Goal: Task Accomplishment & Management: Manage account settings

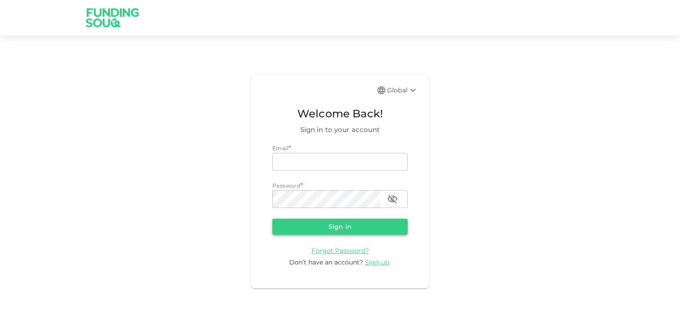
type input "[EMAIL_ADDRESS][DOMAIN_NAME]"
click at [365, 227] on button "Sign in" at bounding box center [339, 227] width 135 height 16
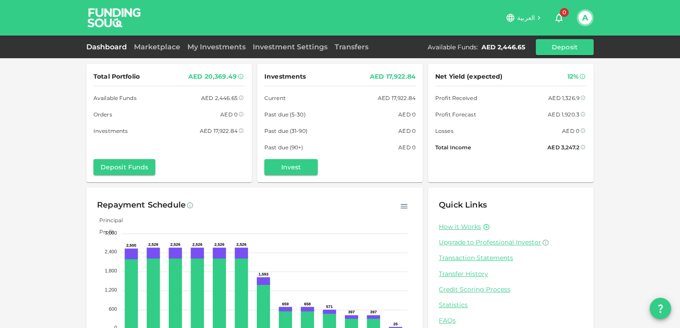
click at [163, 42] on div "Marketplace" at bounding box center [156, 47] width 53 height 11
click at [162, 45] on link "Marketplace" at bounding box center [156, 47] width 53 height 8
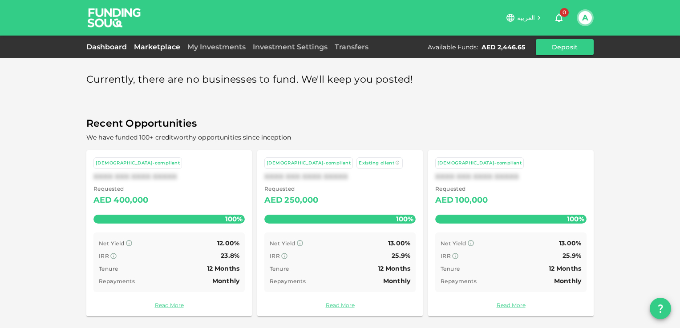
click at [109, 49] on link "Dashboard" at bounding box center [108, 47] width 44 height 8
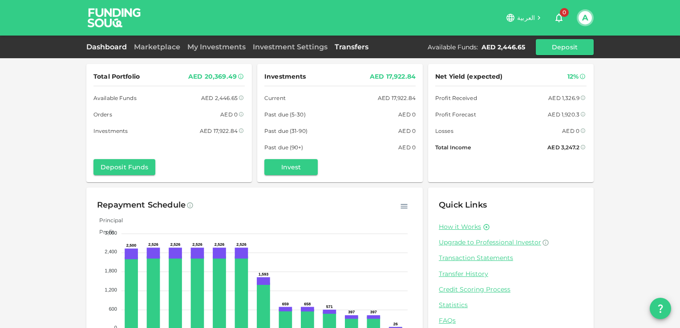
click at [361, 47] on link "Transfers" at bounding box center [351, 47] width 41 height 8
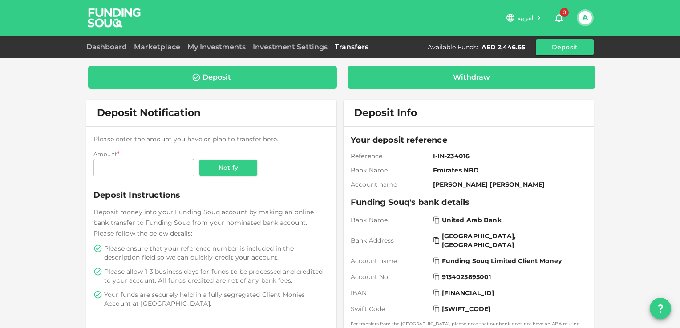
click at [464, 68] on div "Withdraw" at bounding box center [472, 77] width 248 height 23
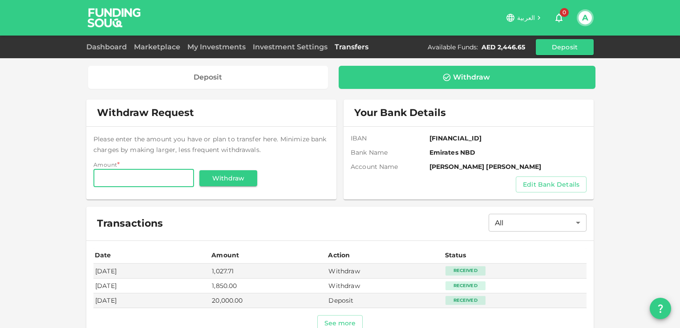
click at [127, 176] on input "Amount" at bounding box center [143, 179] width 101 height 18
type input "2,446"
click at [215, 177] on button "Withdraw" at bounding box center [228, 178] width 58 height 16
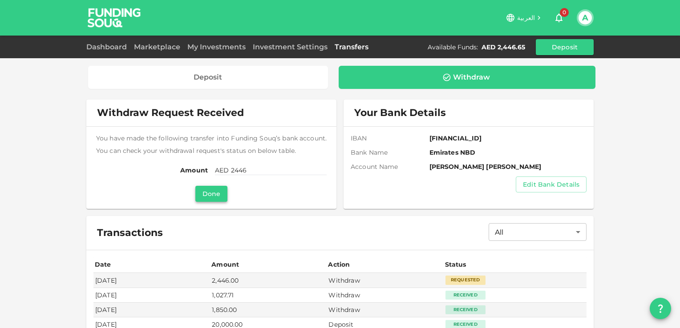
click at [213, 193] on button "Done" at bounding box center [211, 194] width 32 height 16
